Goal: Find specific page/section: Find specific page/section

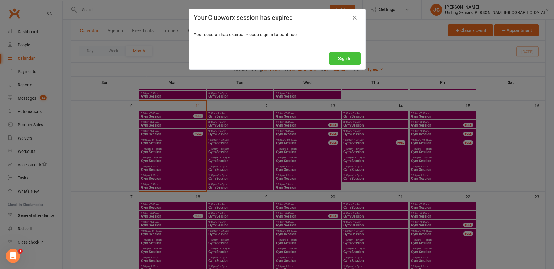
click at [339, 59] on button "Sign In" at bounding box center [345, 58] width 32 height 12
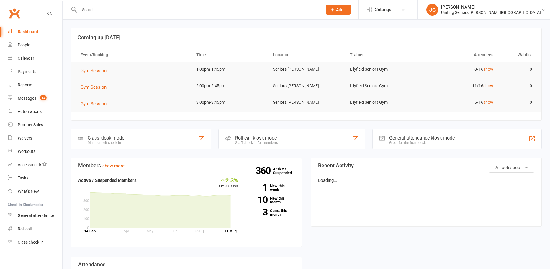
click at [158, 9] on input "text" at bounding box center [198, 10] width 241 height 8
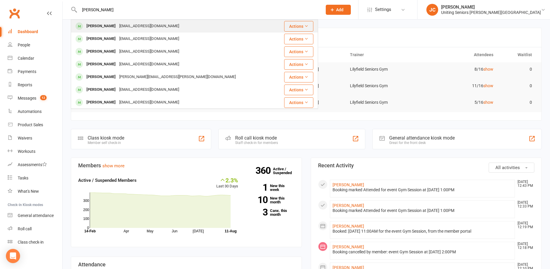
type input "john major"
click at [106, 30] on div "John Major" at bounding box center [101, 26] width 33 height 9
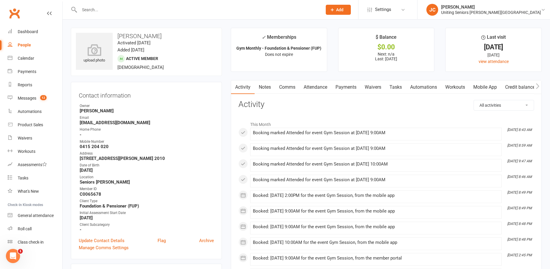
click at [491, 89] on link "Mobile App" at bounding box center [485, 87] width 32 height 14
